Goal: Transaction & Acquisition: Purchase product/service

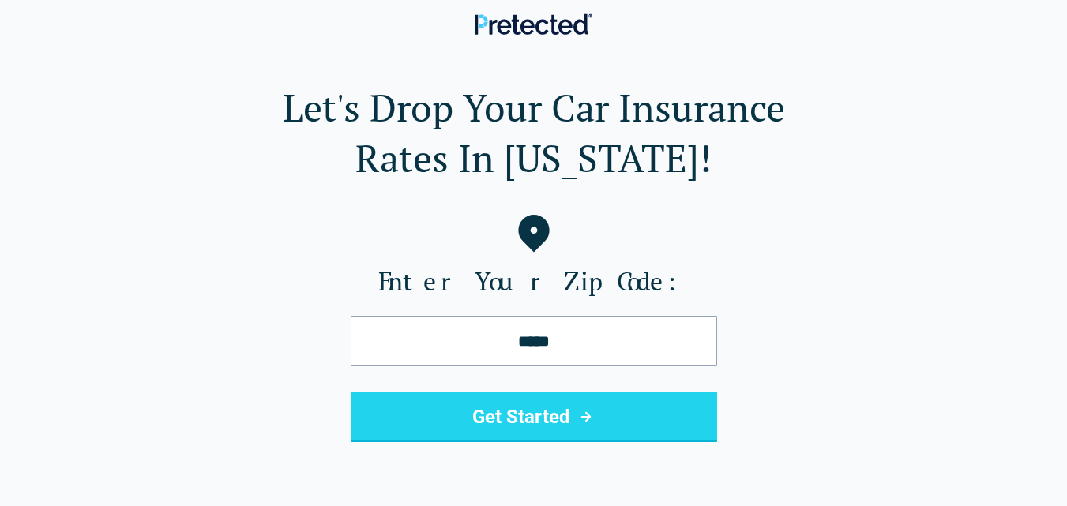
type input "*****"
click at [487, 418] on button "Get Started" at bounding box center [534, 417] width 366 height 51
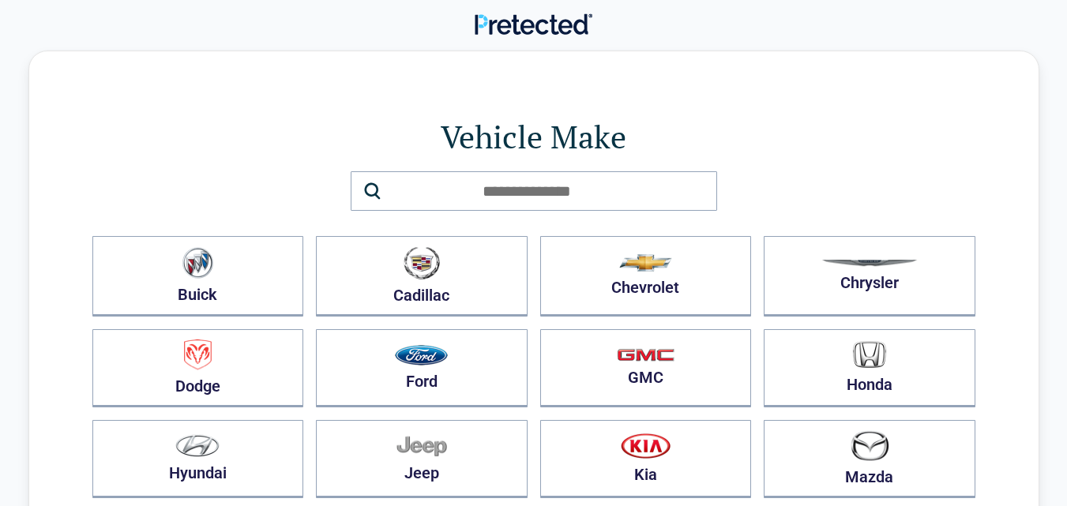
click at [487, 418] on div "Buick Cadillac Chevrolet Chrysler Dodge Ford GMC Honda Hyundai Jeep Kia Mazda N…" at bounding box center [533, 413] width 883 height 355
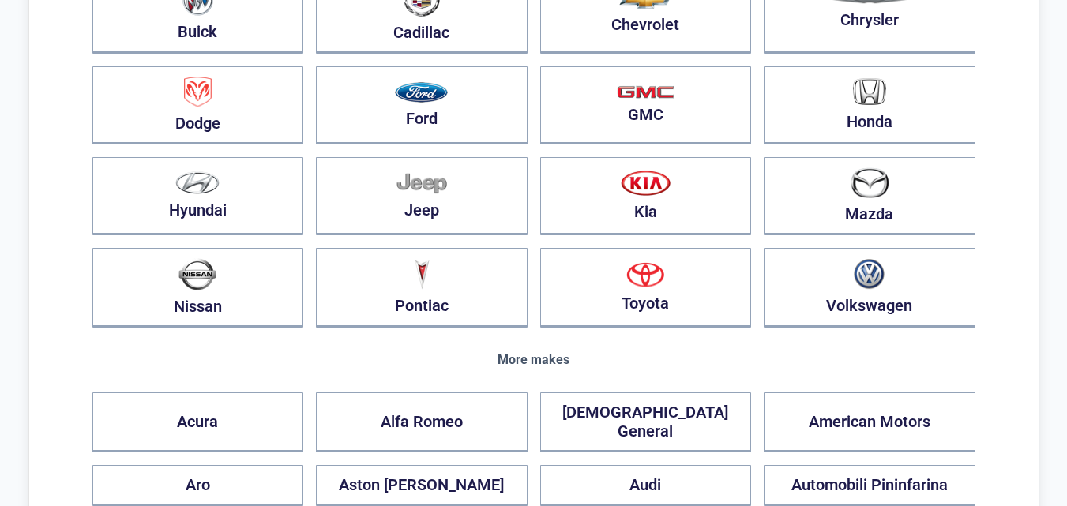
scroll to position [317, 0]
